Goal: Transaction & Acquisition: Purchase product/service

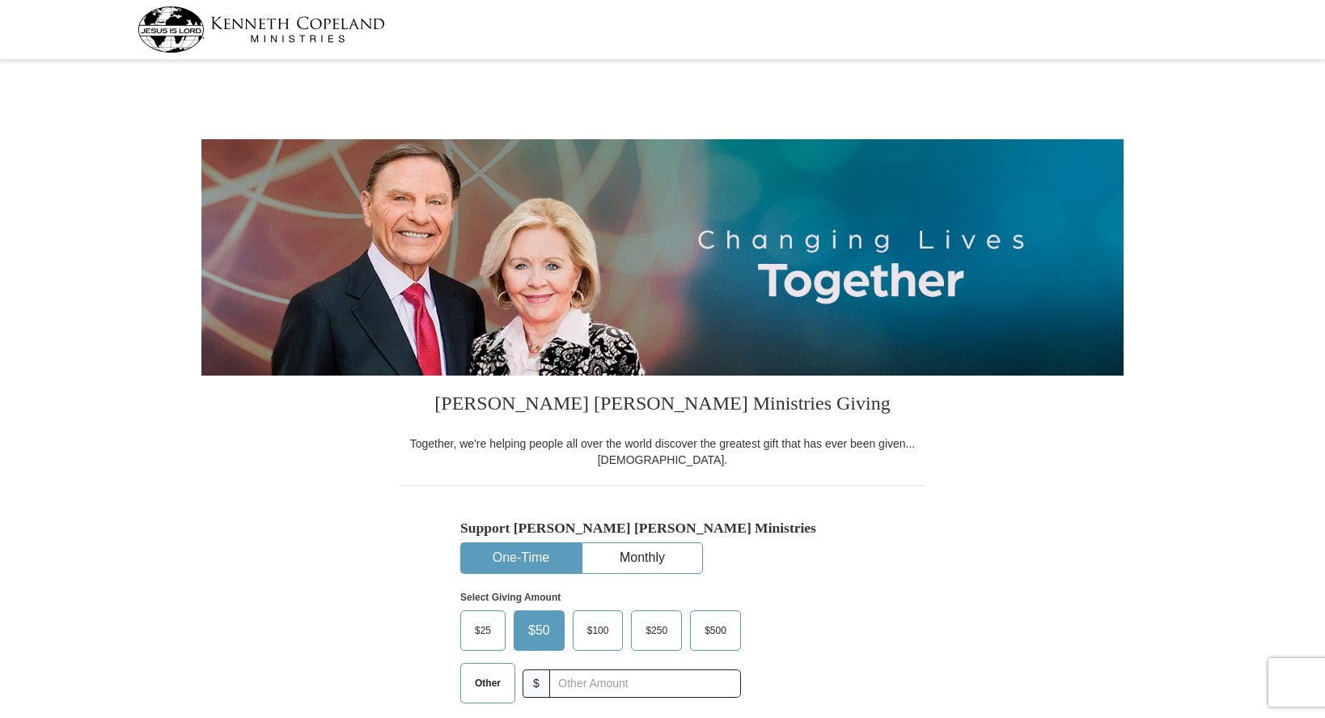
select select "CA"
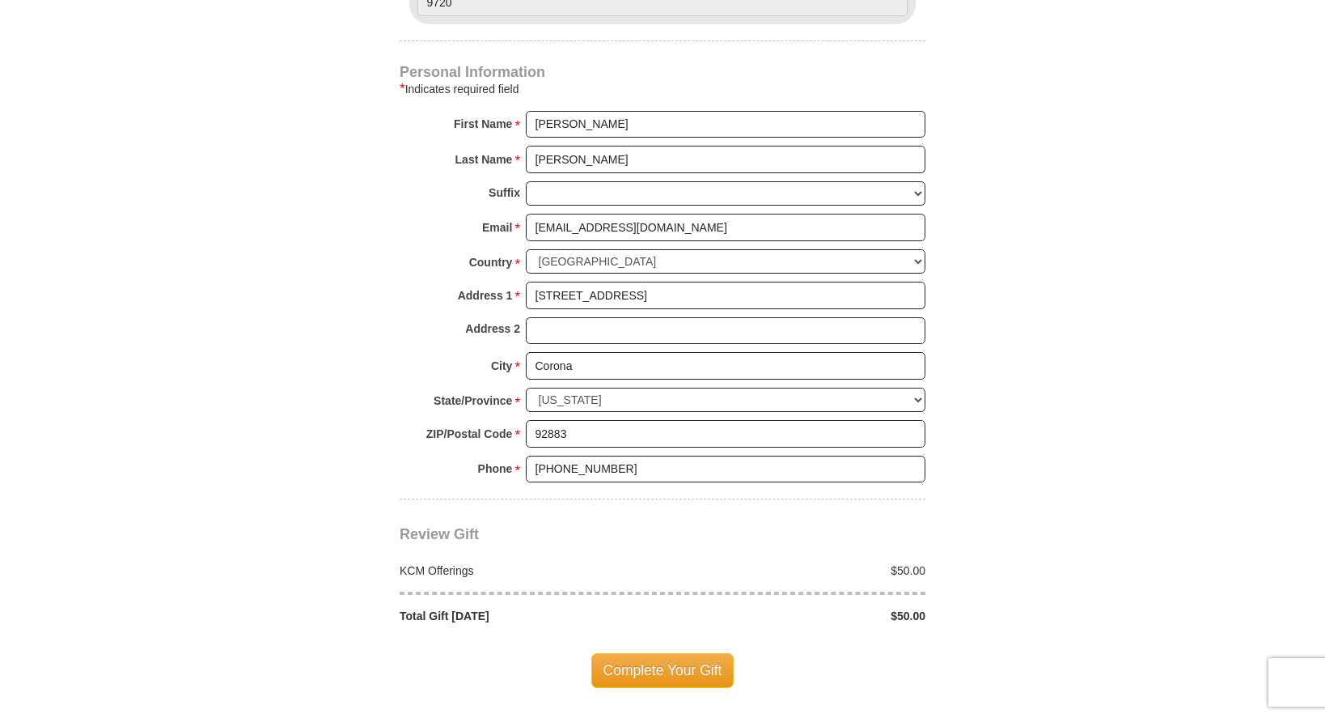
scroll to position [1021, 0]
click at [665, 667] on span "Complete Your Gift" at bounding box center [662, 669] width 143 height 34
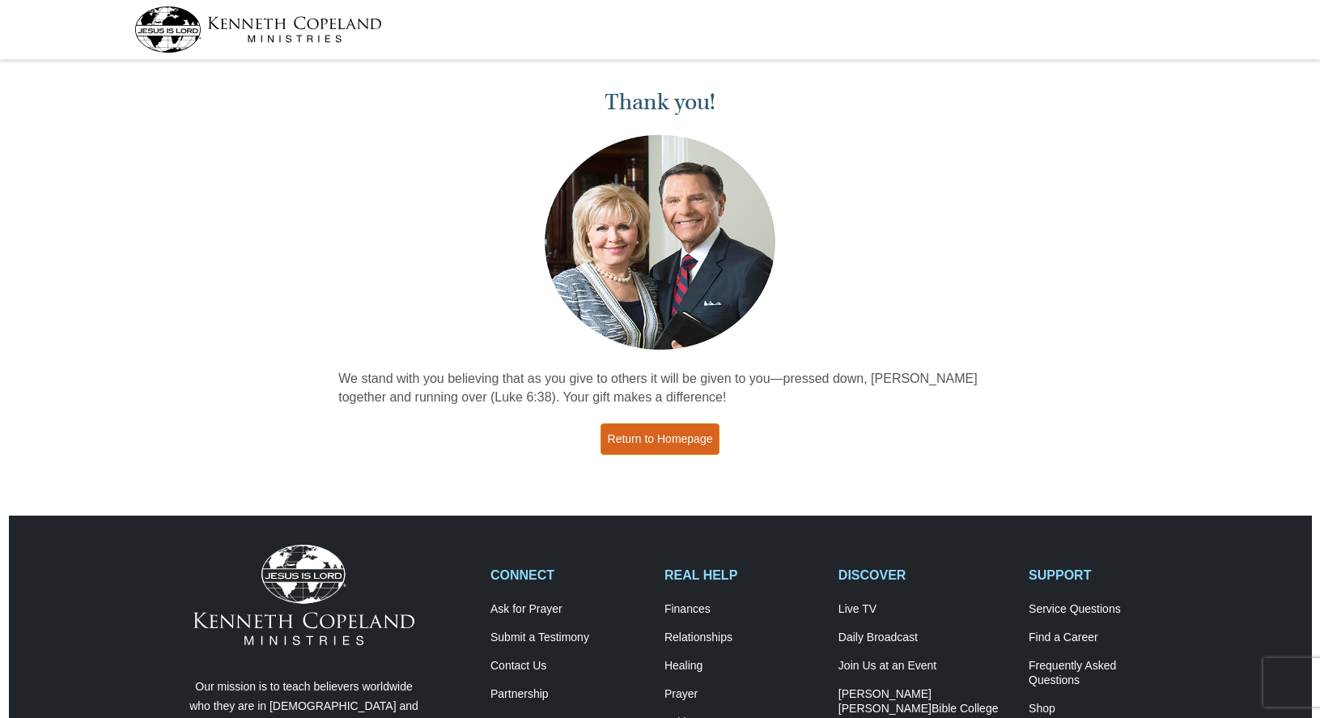
click at [638, 438] on link "Return to Homepage" at bounding box center [660, 439] width 120 height 32
